Goal: Task Accomplishment & Management: Manage account settings

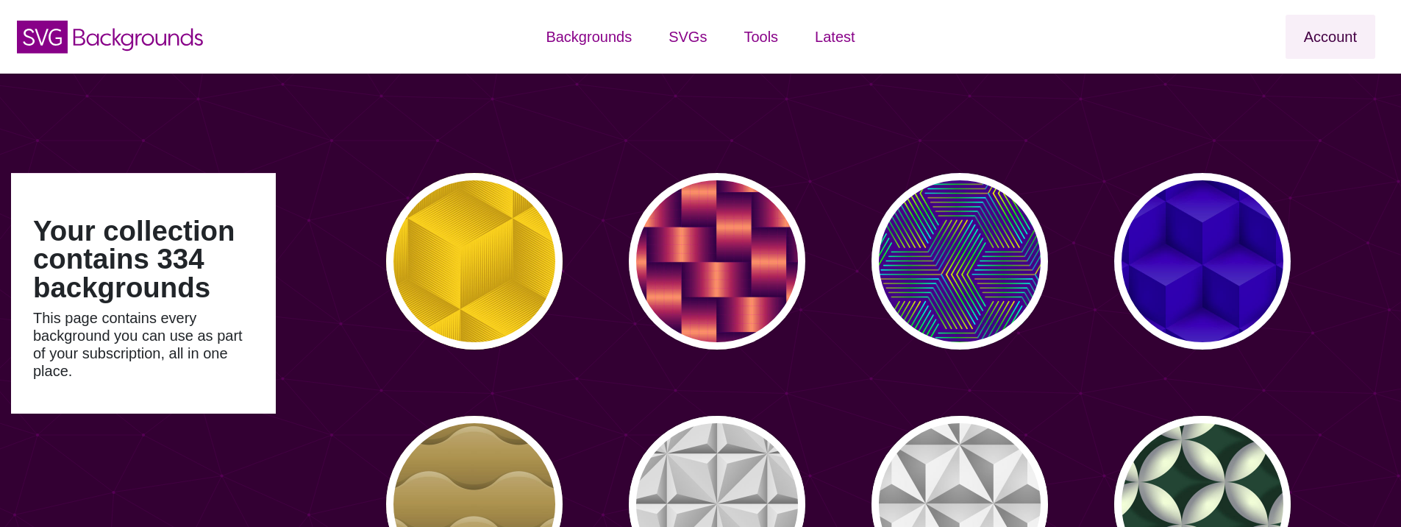
click at [1329, 37] on link "Account" at bounding box center [1331, 37] width 90 height 44
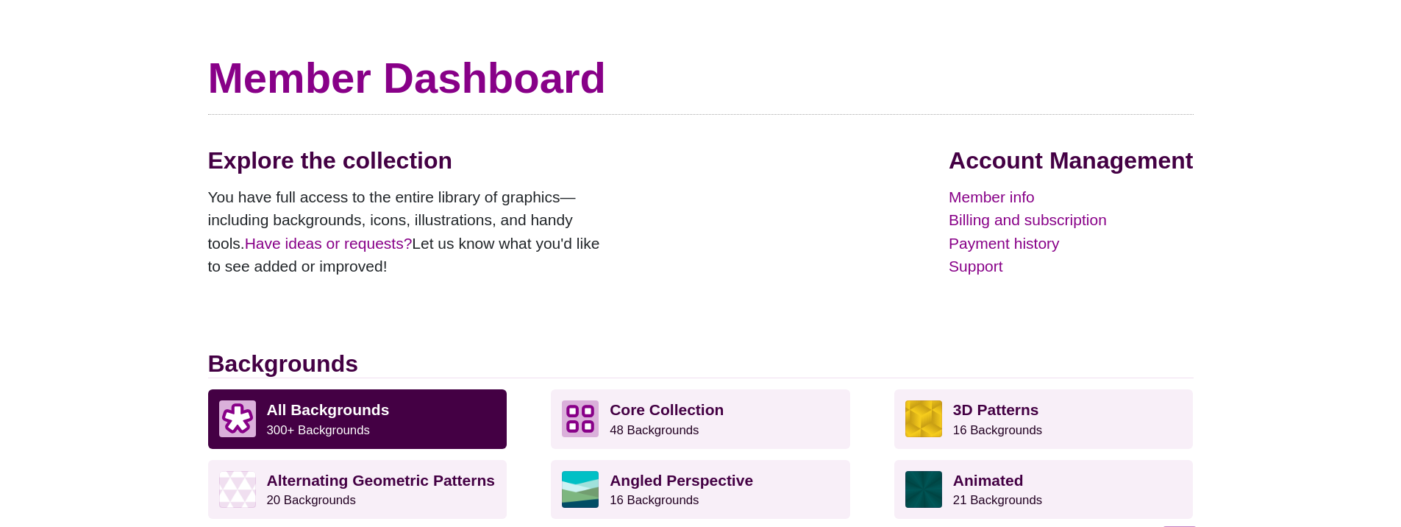
scroll to position [71, 0]
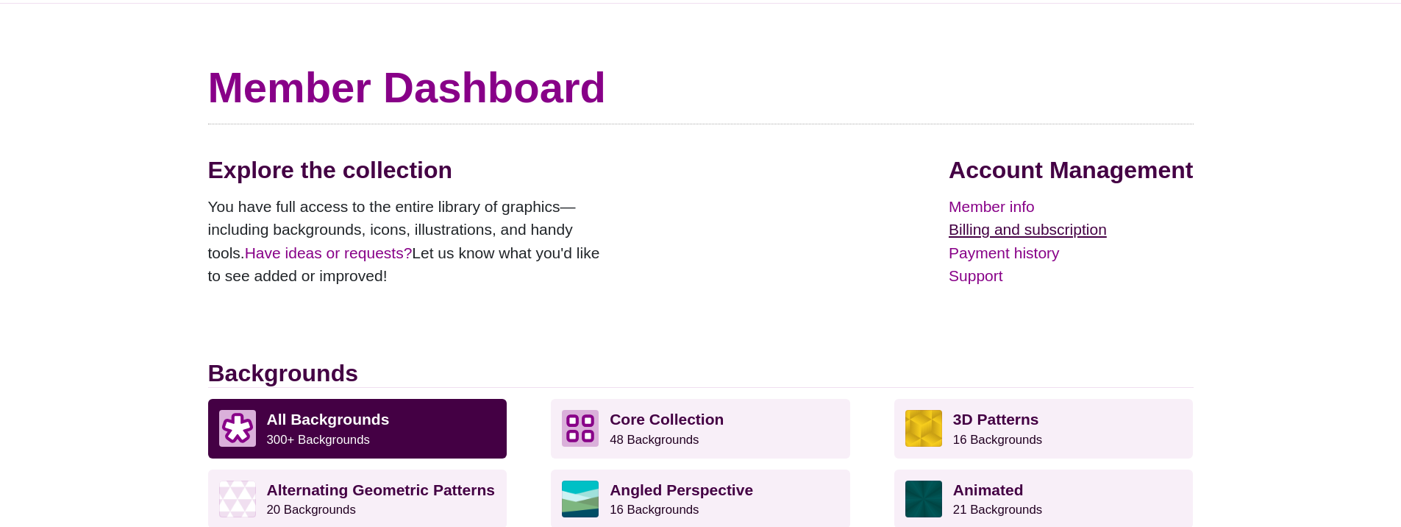
click at [1012, 224] on link "Billing and subscription" at bounding box center [1071, 230] width 244 height 24
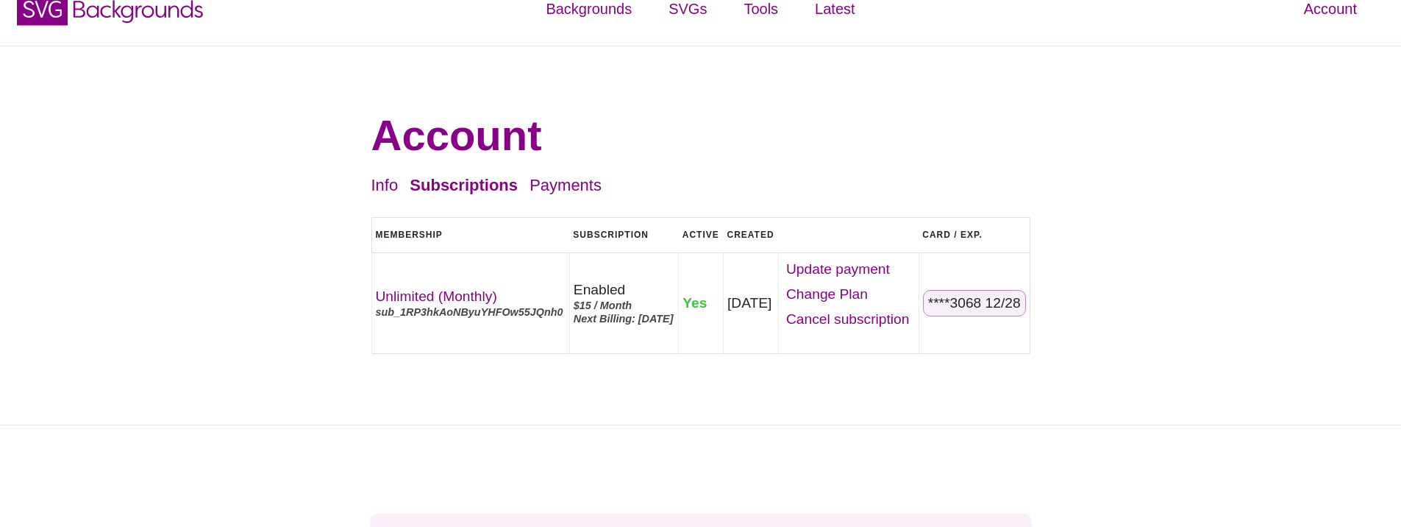
scroll to position [49, 0]
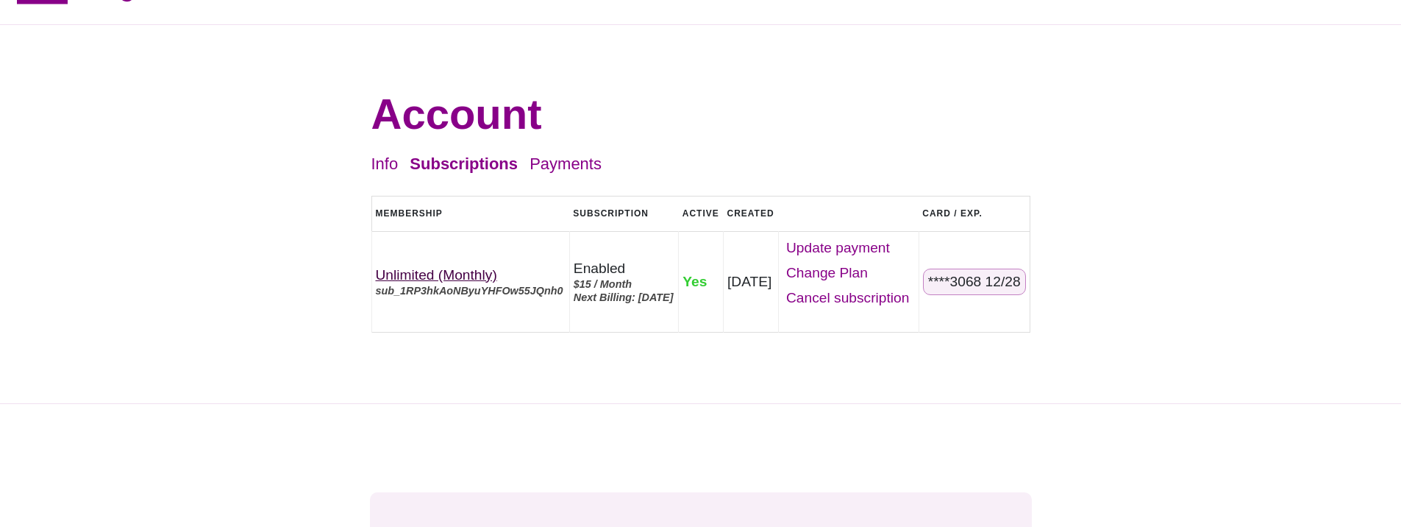
click at [470, 274] on link "Unlimited (Monthly)" at bounding box center [436, 274] width 121 height 15
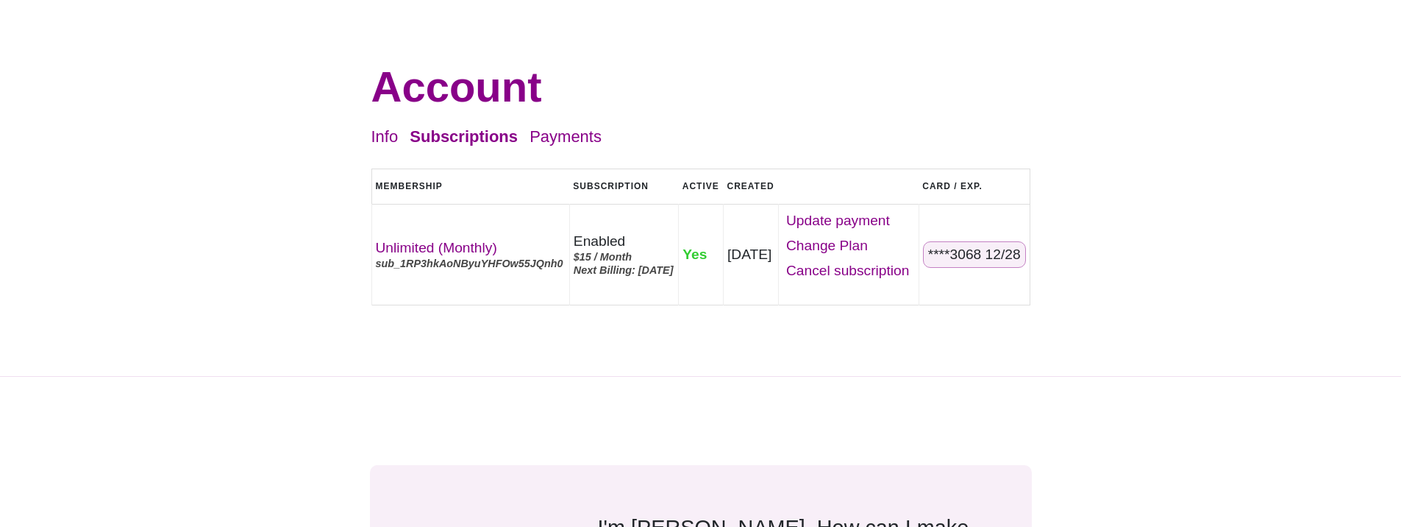
scroll to position [227, 0]
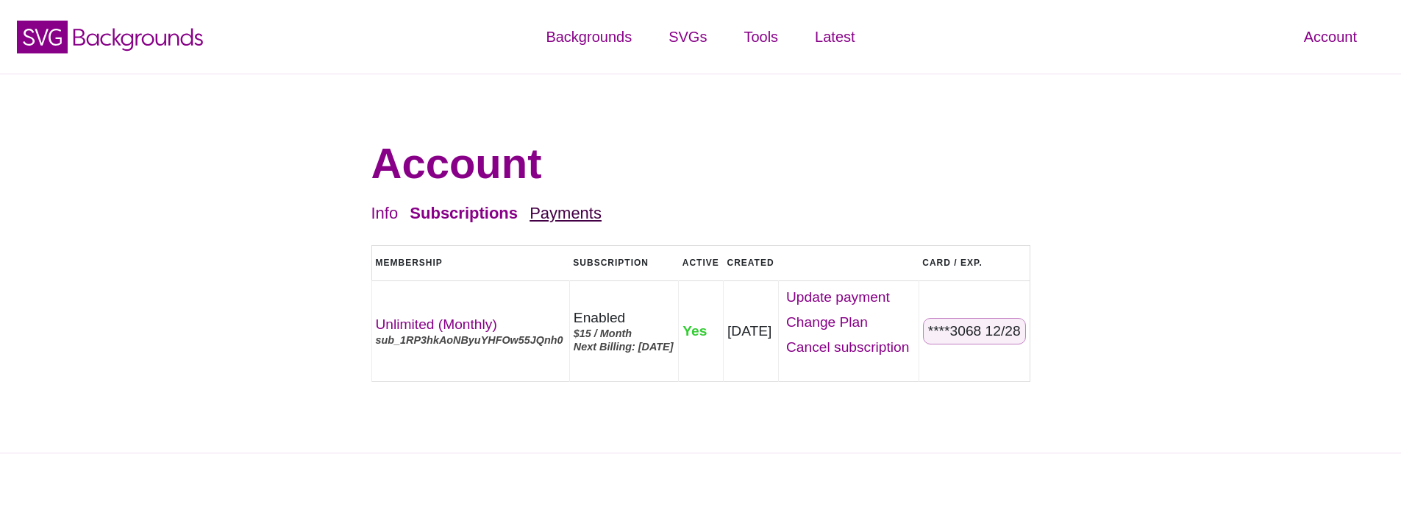
click at [564, 221] on link "Payments" at bounding box center [566, 213] width 72 height 18
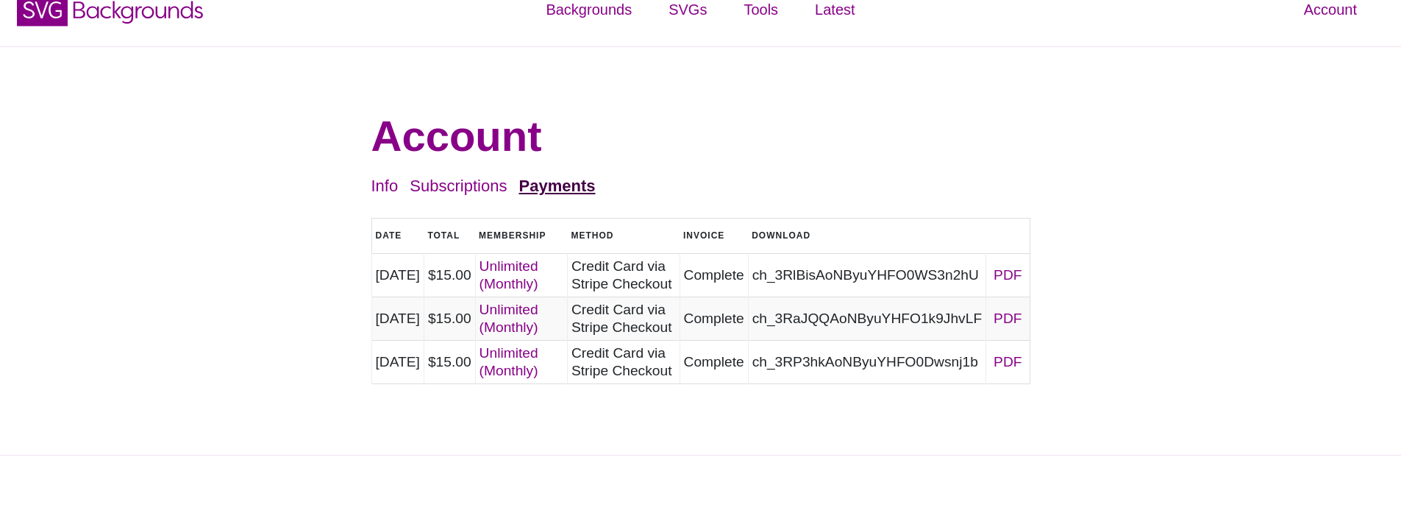
scroll to position [37, 0]
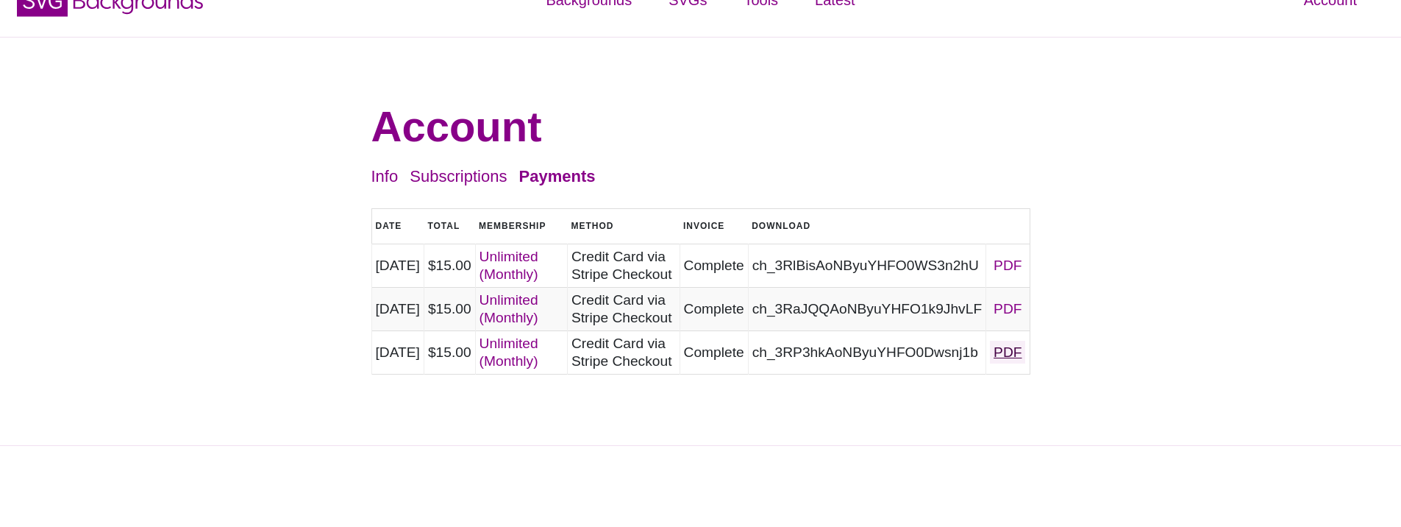
click at [1008, 363] on link "PDF" at bounding box center [1007, 352] width 35 height 23
click at [1170, 324] on div "Account Info Subscriptions Payments Logout Date Total Membership Method Status …" at bounding box center [700, 241] width 1401 height 409
click at [1001, 320] on link "PDF" at bounding box center [1007, 308] width 35 height 23
click at [1001, 264] on link "PDF" at bounding box center [1007, 265] width 35 height 23
